Goal: Task Accomplishment & Management: Manage account settings

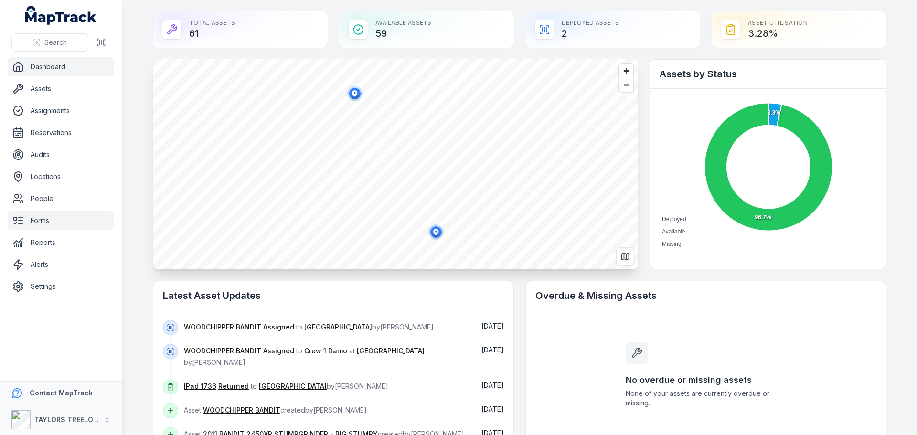
click at [41, 218] on link "Forms" at bounding box center [61, 220] width 107 height 19
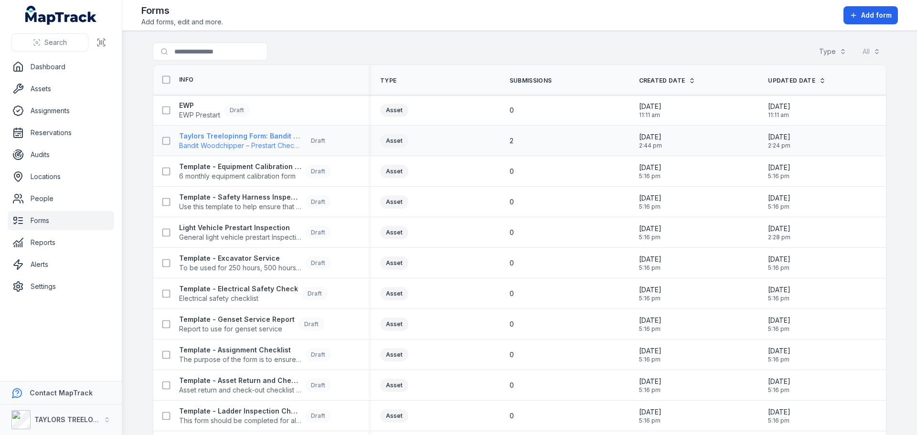
click at [254, 141] on span "Bandit Woodchipper – Prestart Checklist" at bounding box center [240, 146] width 122 height 10
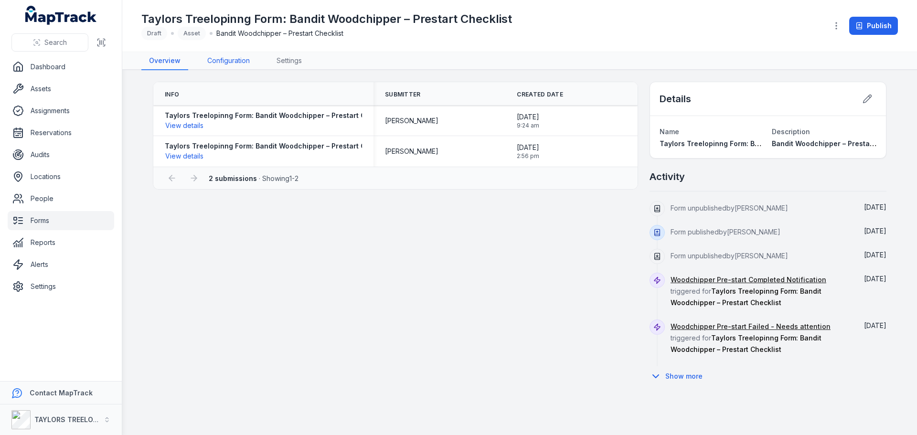
click at [235, 61] on link "Configuration" at bounding box center [229, 61] width 58 height 18
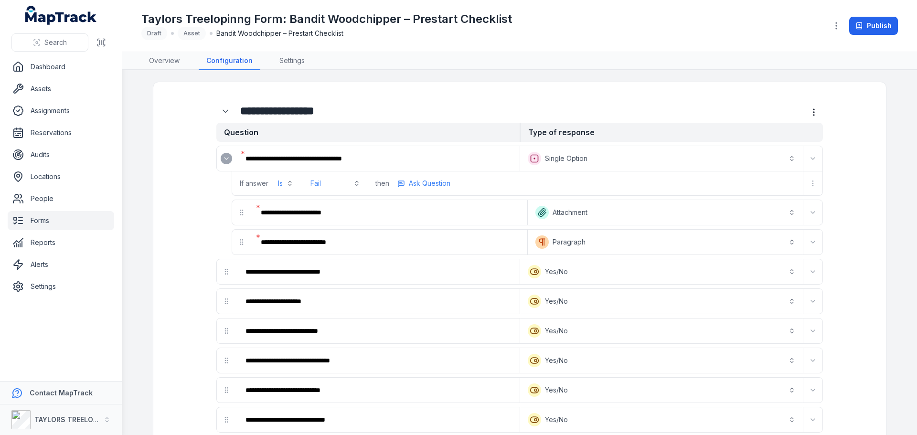
click at [223, 160] on icon "Expand" at bounding box center [227, 159] width 8 height 8
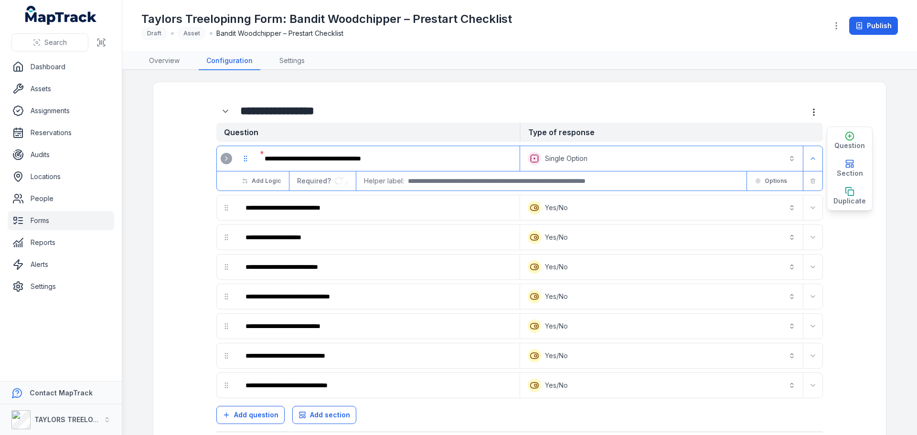
scroll to position [13, 0]
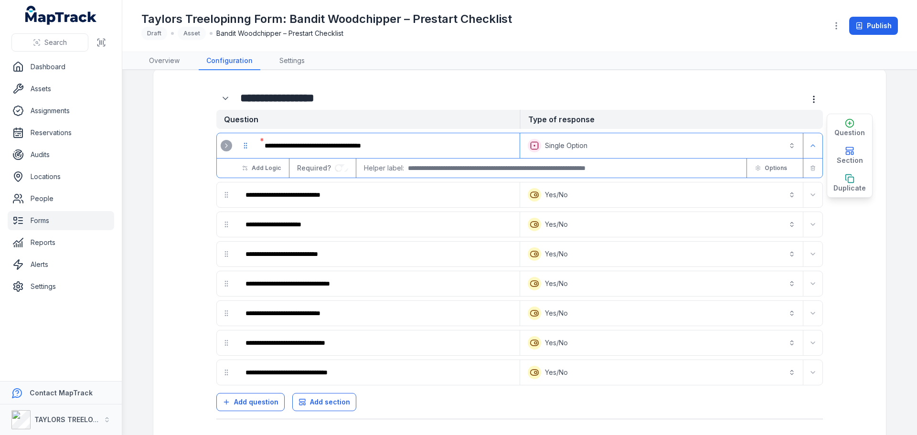
drag, startPoint x: 871, startPoint y: 238, endPoint x: 893, endPoint y: 206, distance: 39.1
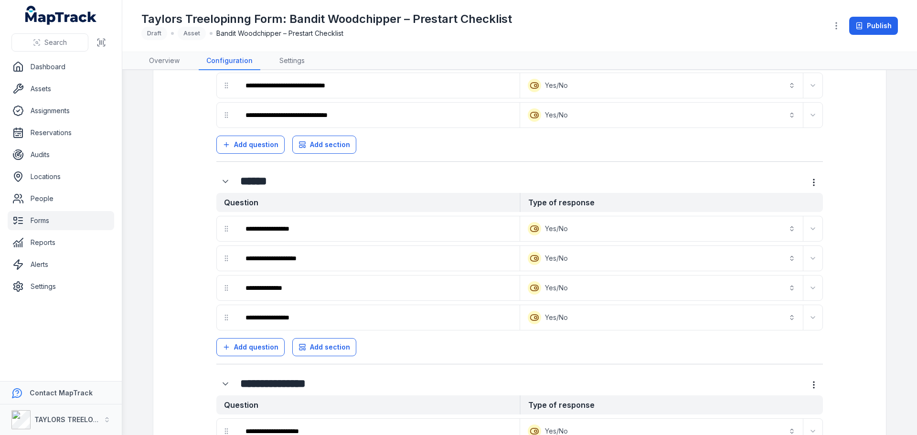
scroll to position [252, 0]
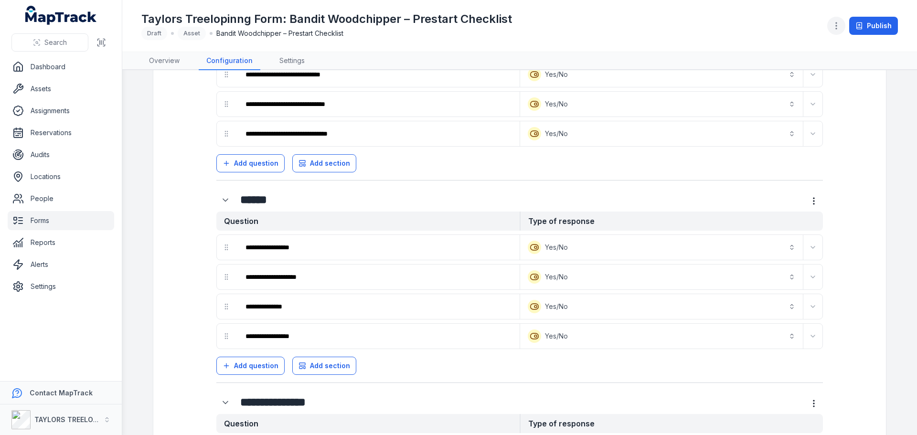
click at [841, 27] on icon "button" at bounding box center [837, 26] width 10 height 10
click at [909, 127] on div "**********" at bounding box center [519, 217] width 795 height 435
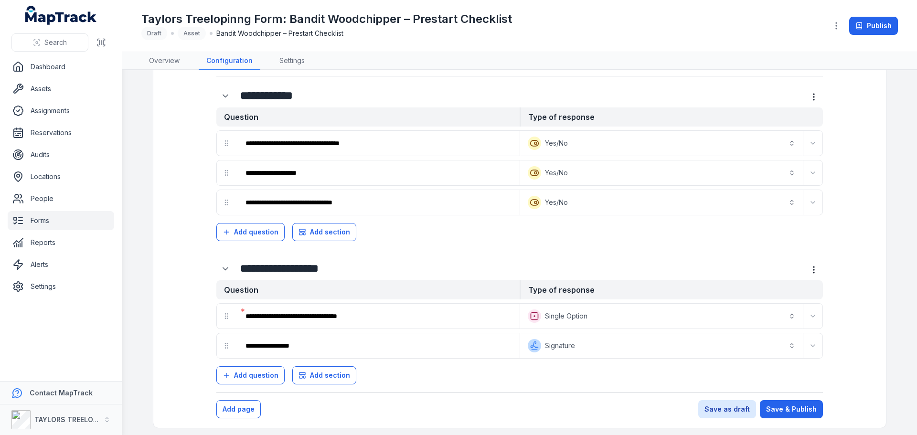
scroll to position [825, 0]
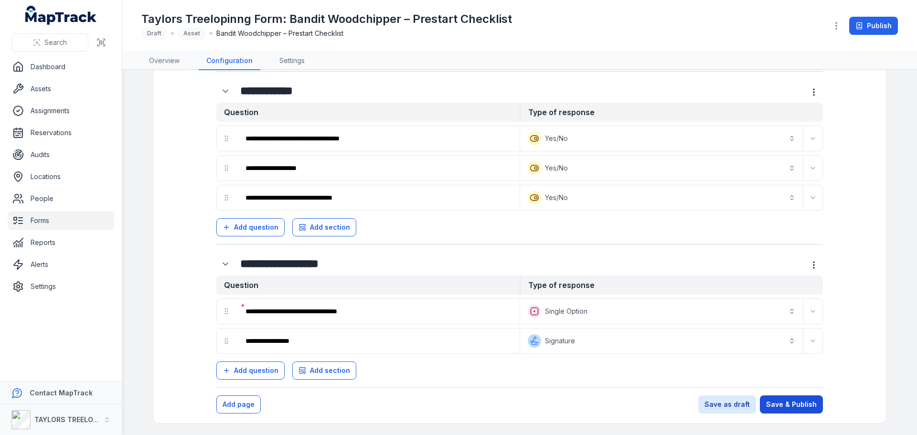
click at [786, 407] on button "Save & Publish" at bounding box center [791, 405] width 63 height 18
